Goal: Find specific page/section: Find specific page/section

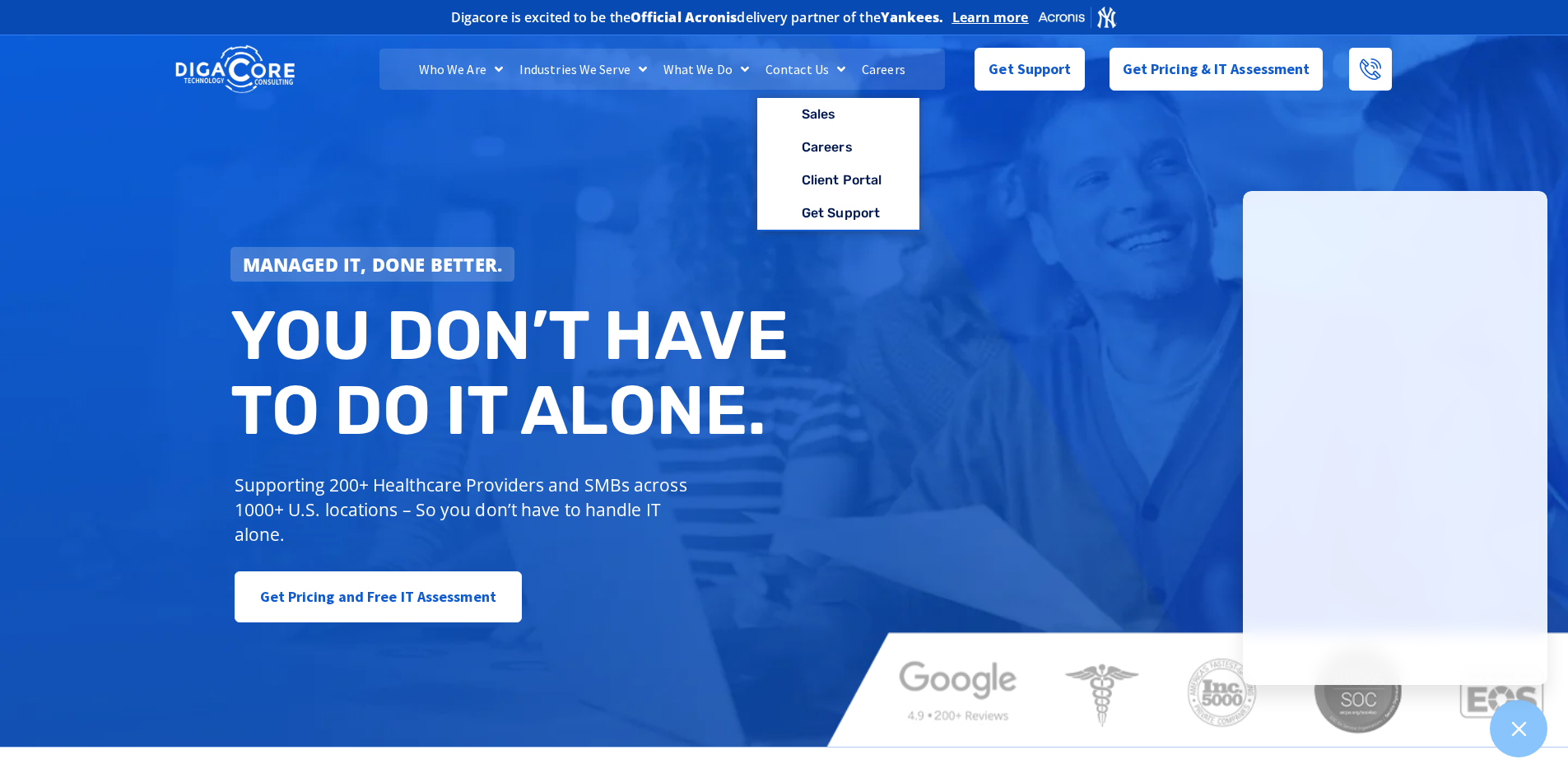
click at [881, 73] on link "Careers" at bounding box center [884, 69] width 60 height 41
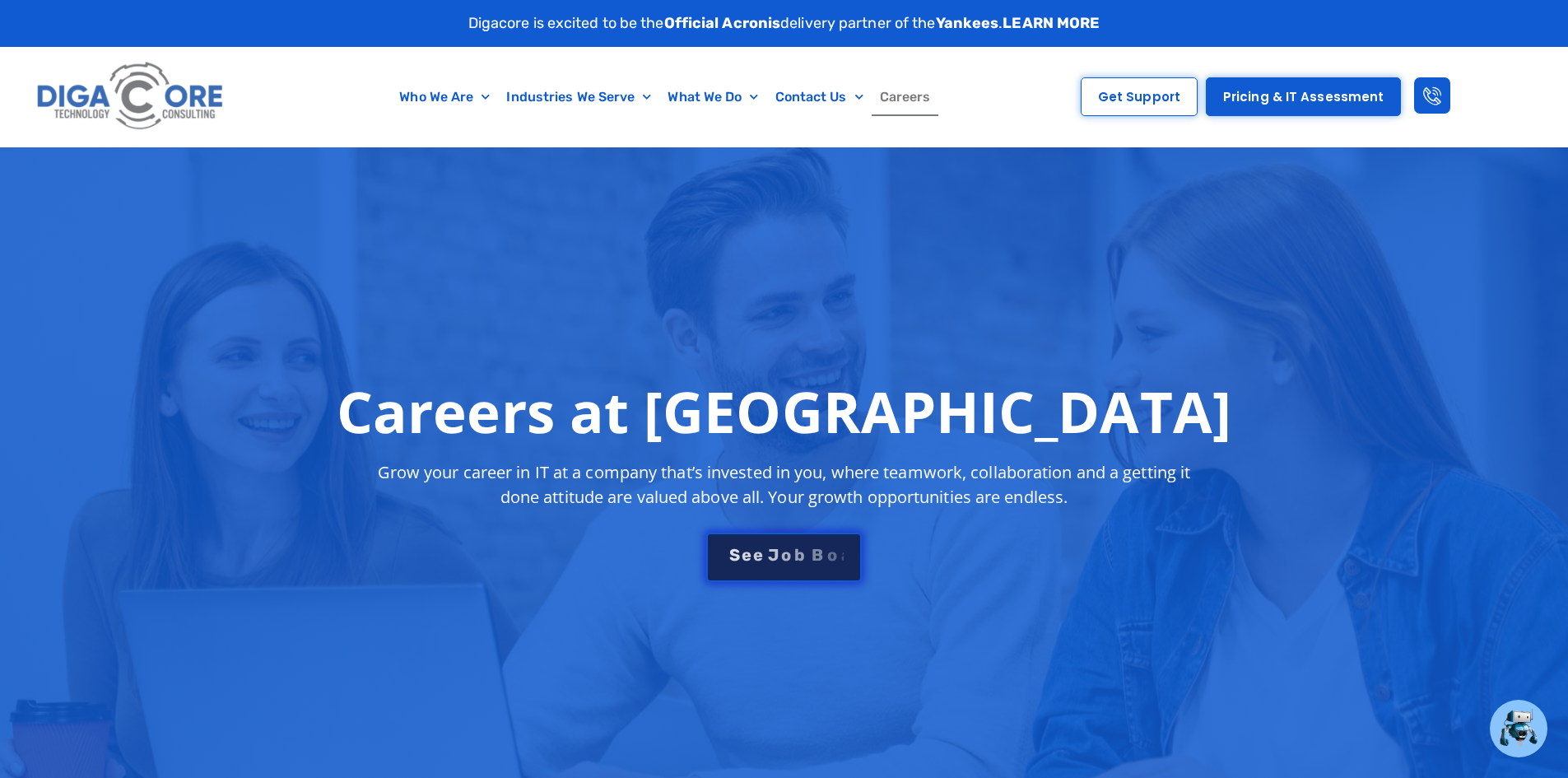
click at [788, 556] on div "S e e J [PERSON_NAME]" at bounding box center [784, 554] width 119 height 17
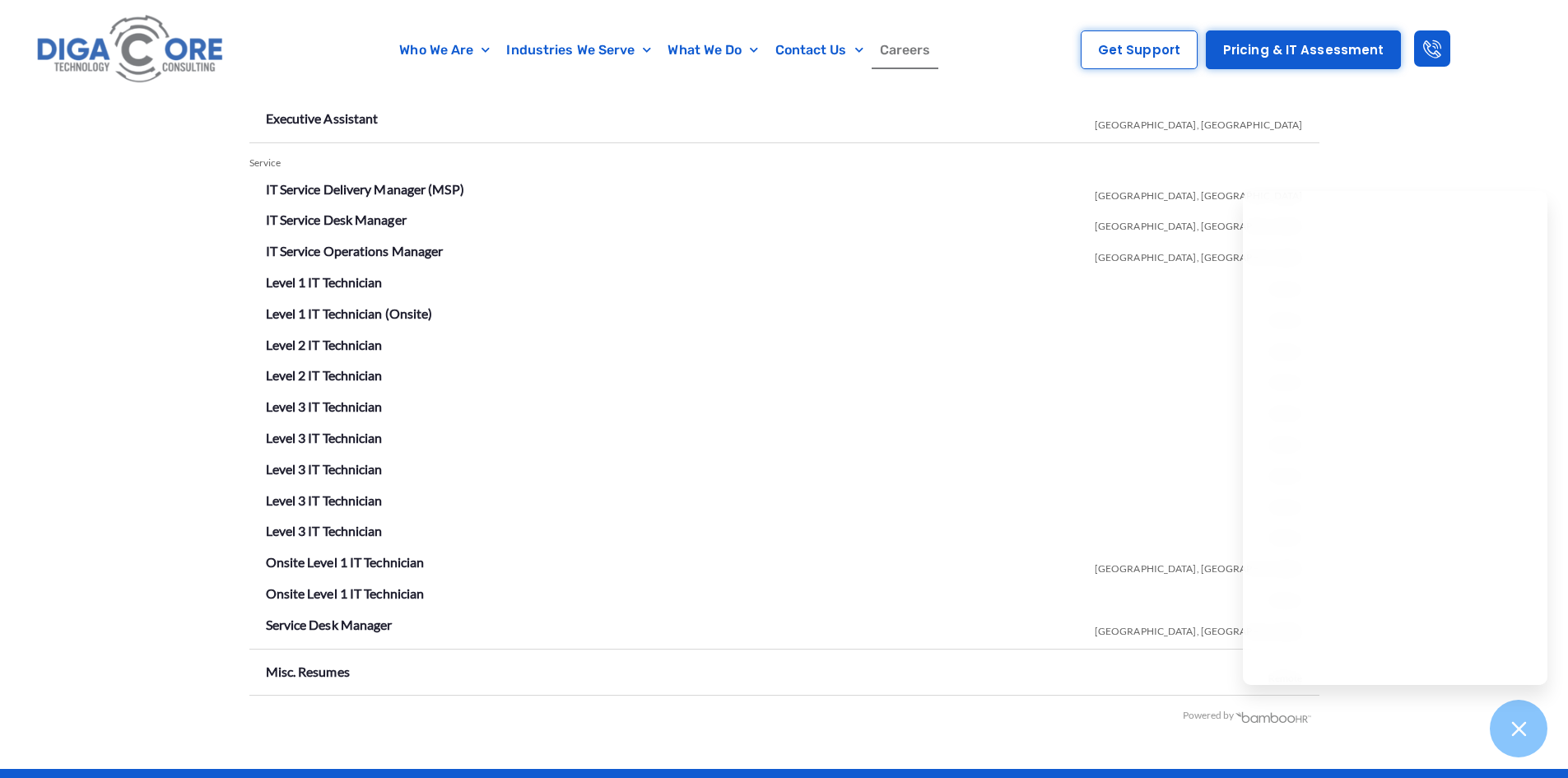
scroll to position [2735, 0]
